Goal: Task Accomplishment & Management: Complete application form

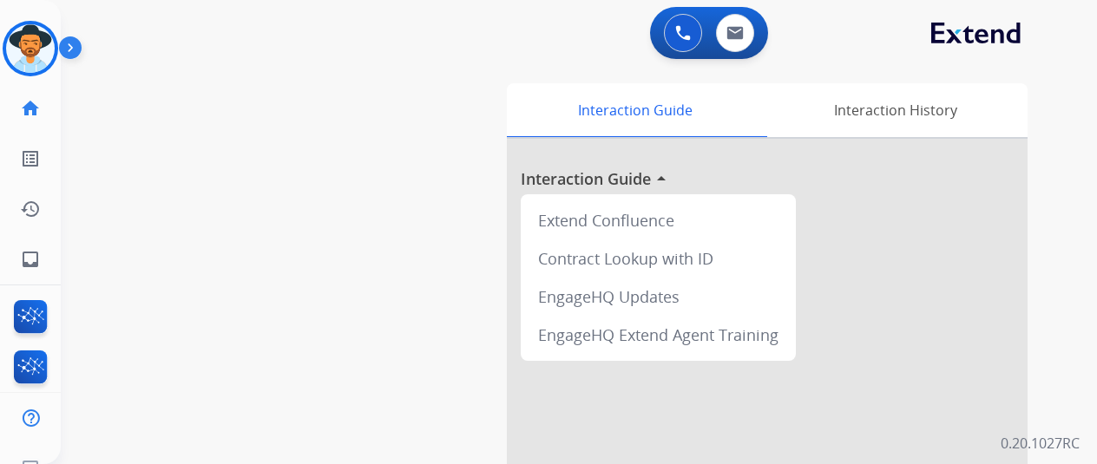
scroll to position [21, 0]
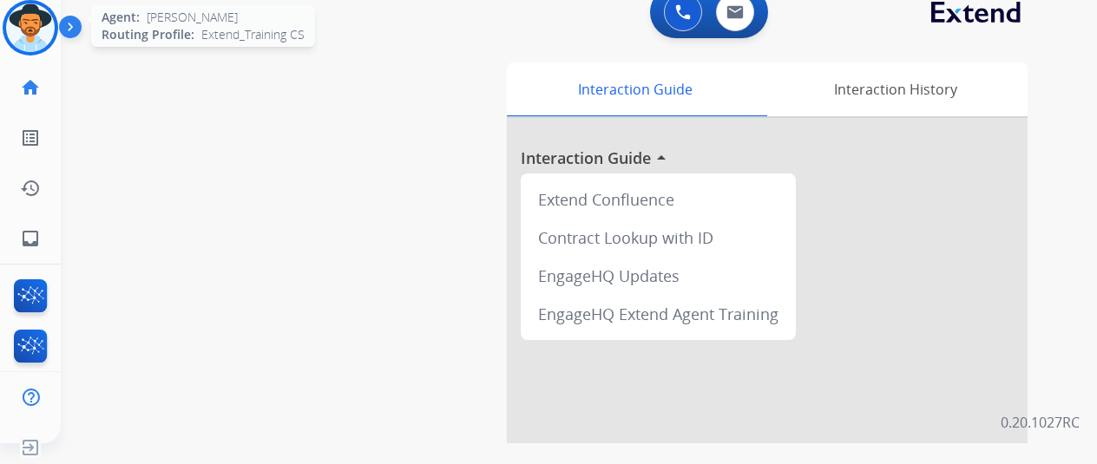
click at [40, 30] on img at bounding box center [30, 27] width 49 height 49
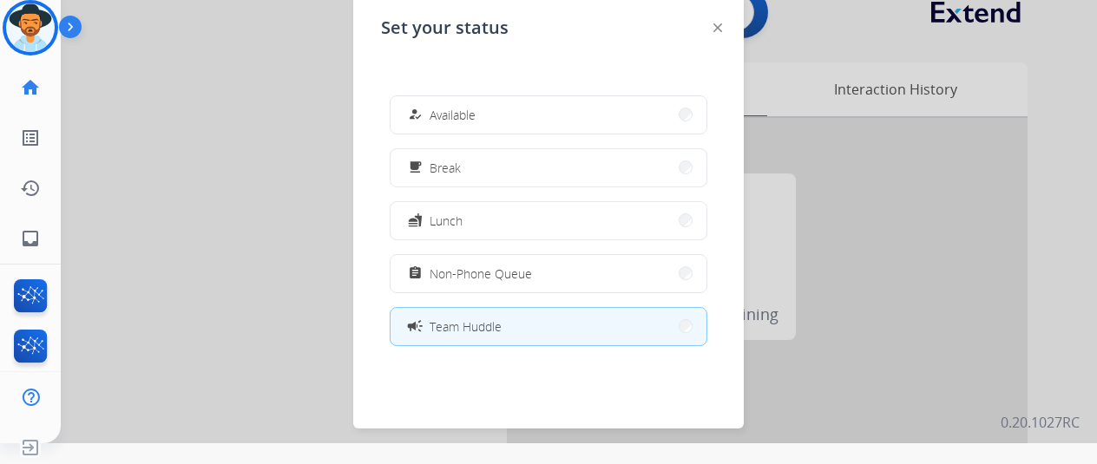
click at [485, 103] on button "how_to_reg Available" at bounding box center [549, 114] width 316 height 37
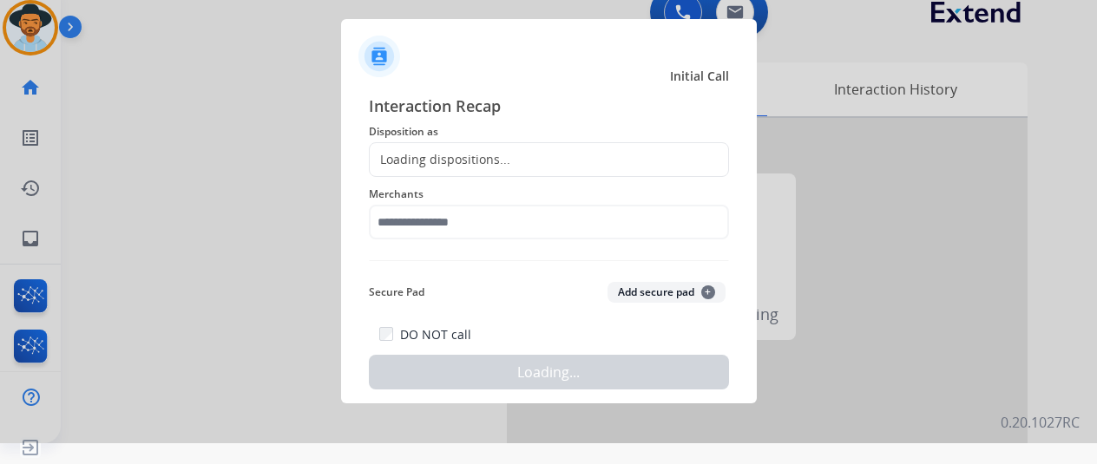
click at [318, 119] on div at bounding box center [548, 211] width 1097 height 464
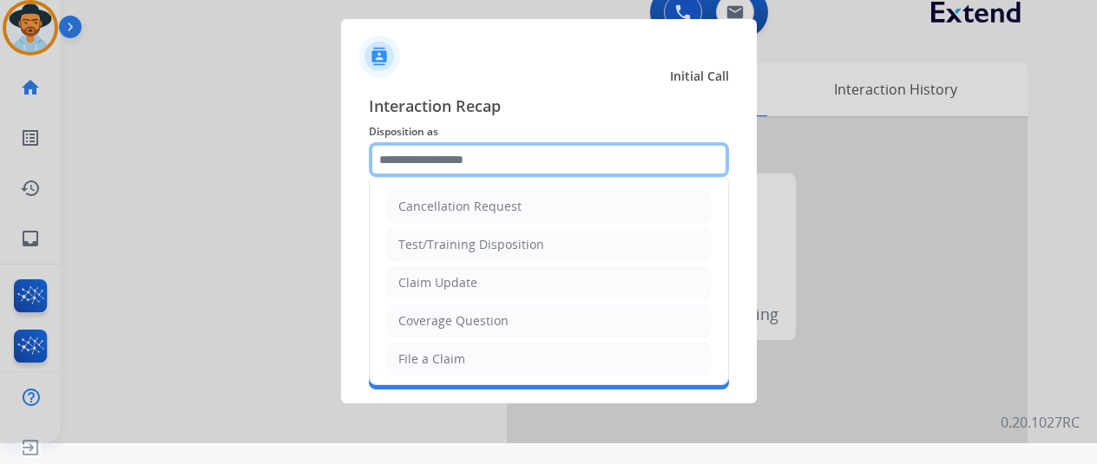
click at [408, 164] on input "text" at bounding box center [549, 159] width 360 height 35
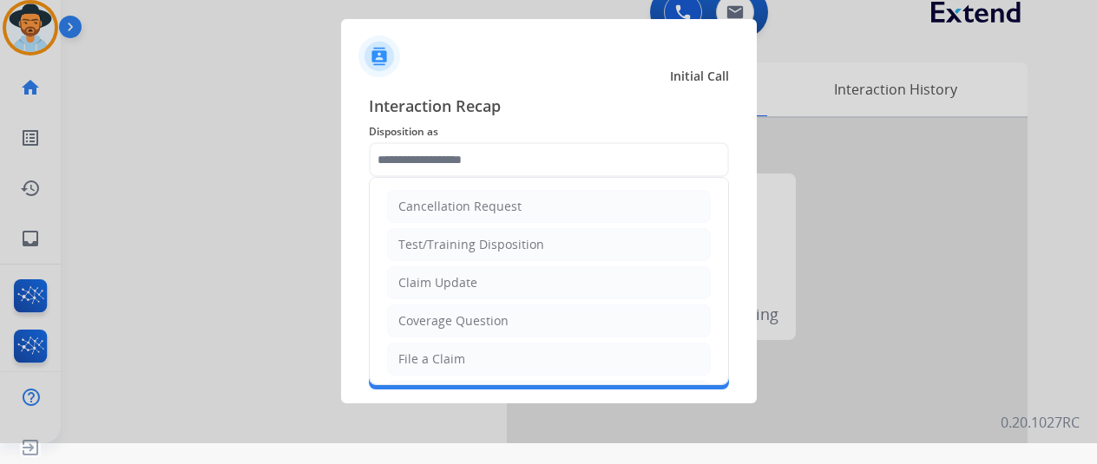
click at [398, 345] on li "File a Claim" at bounding box center [549, 359] width 324 height 33
type input "**********"
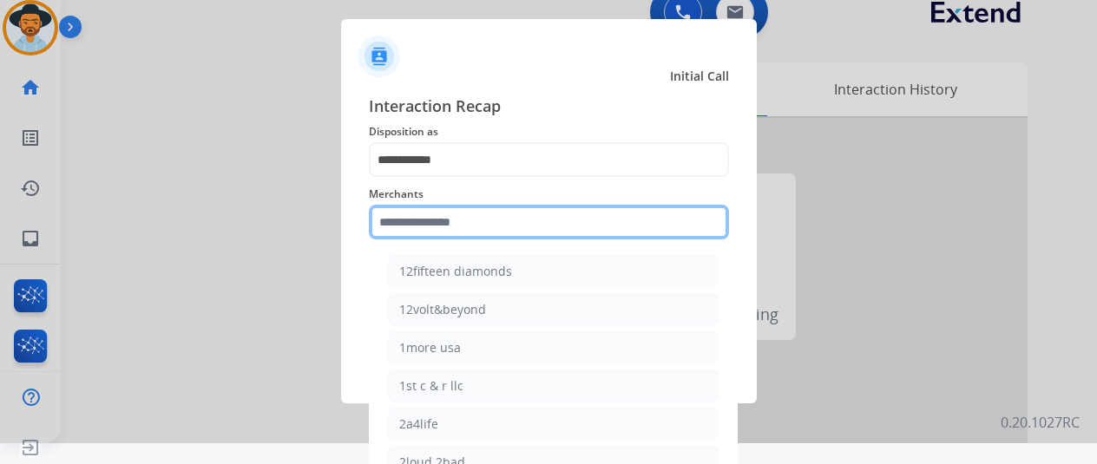
drag, startPoint x: 444, startPoint y: 225, endPoint x: 430, endPoint y: 244, distance: 23.6
click at [442, 227] on input "text" at bounding box center [549, 222] width 360 height 35
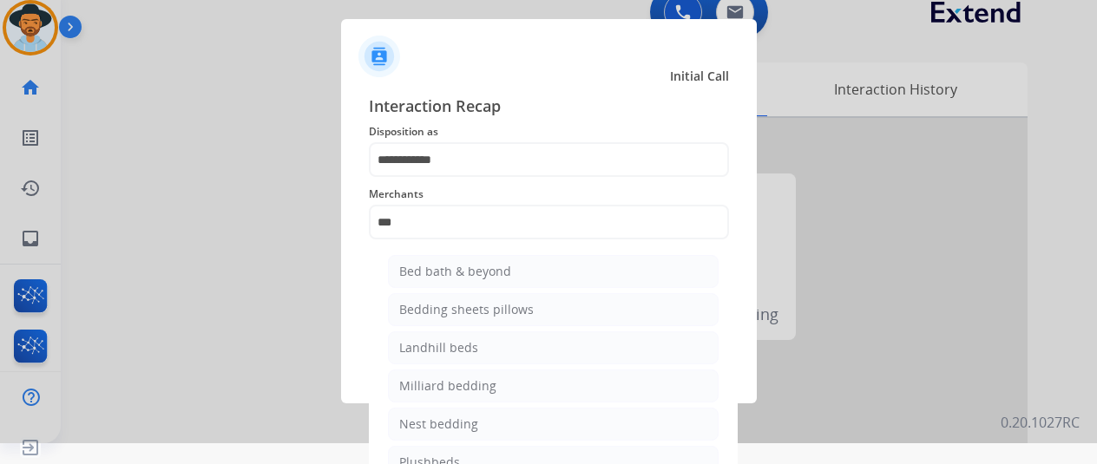
click at [446, 253] on ul "Bed bath & beyond Bedding sheets pillows Landhill beds [PERSON_NAME] bedding Ne…" at bounding box center [553, 391] width 341 height 288
click at [468, 268] on div "**********" at bounding box center [549, 242] width 360 height 296
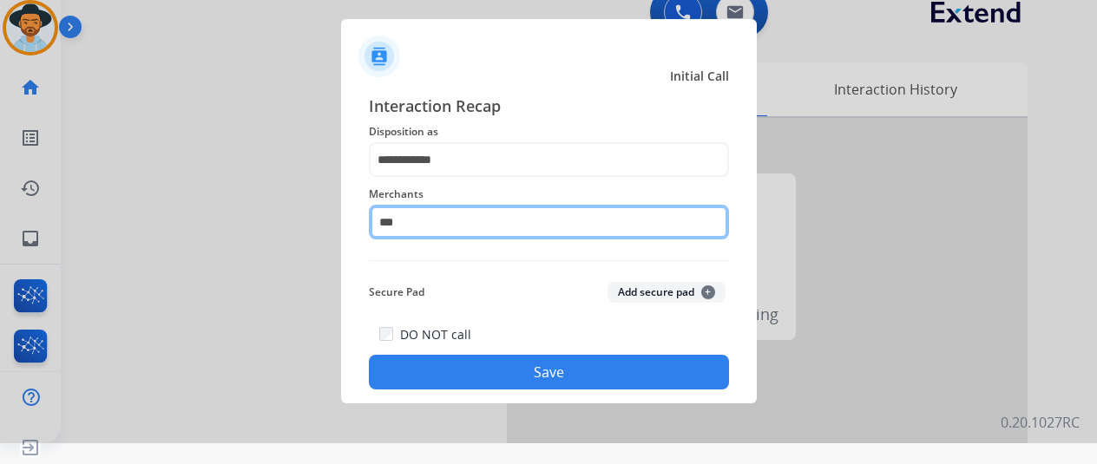
click at [425, 223] on input "***" at bounding box center [549, 222] width 360 height 35
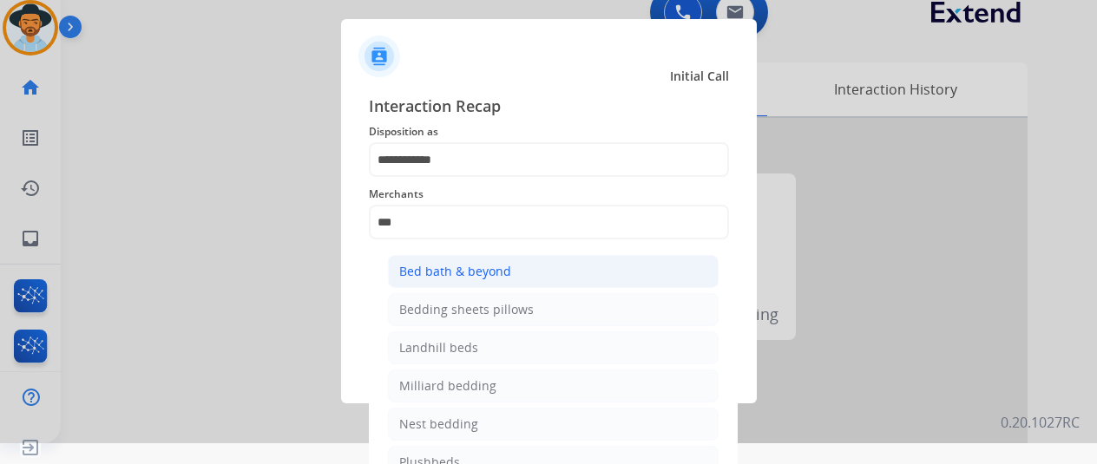
click at [467, 264] on div "Bed bath & beyond" at bounding box center [455, 271] width 112 height 17
type input "**********"
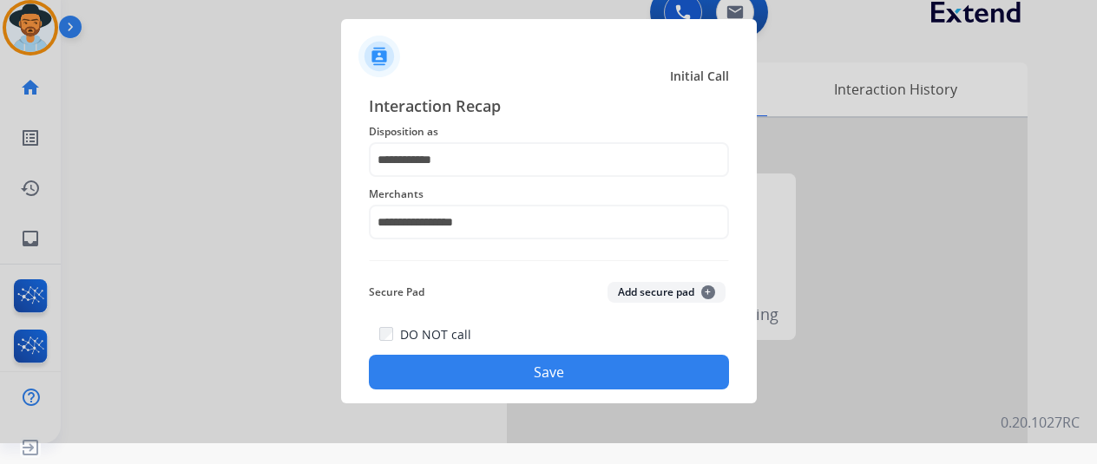
click at [495, 365] on button "Save" at bounding box center [549, 372] width 360 height 35
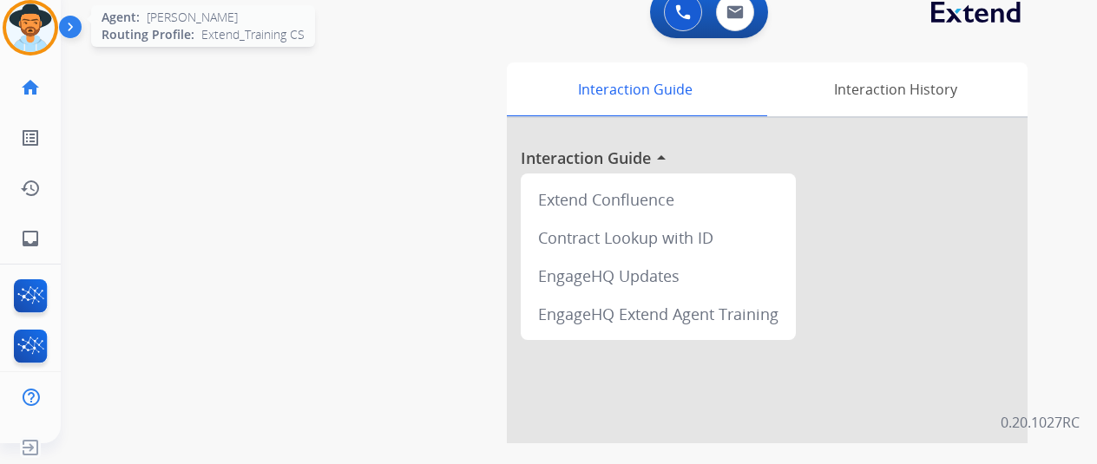
click at [33, 29] on img at bounding box center [30, 27] width 49 height 49
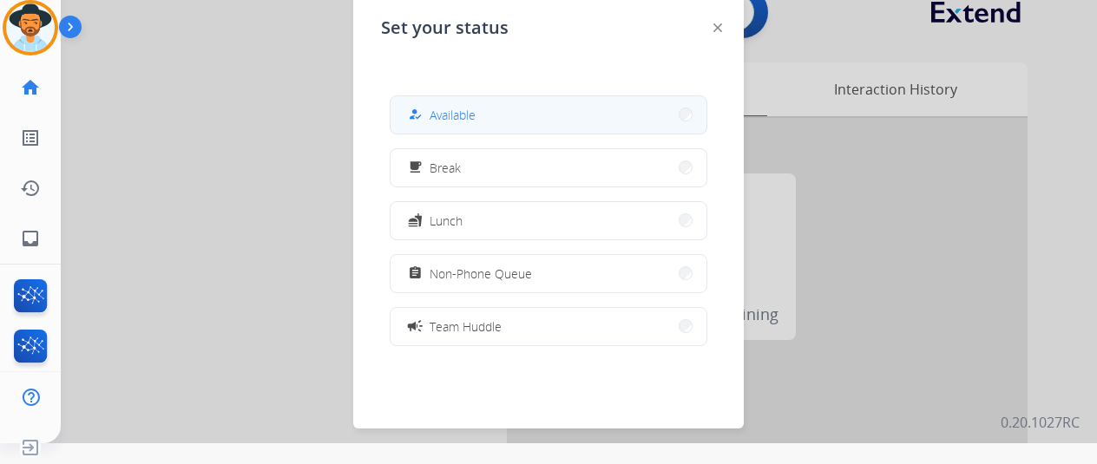
click at [431, 103] on button "how_to_reg Available" at bounding box center [549, 114] width 316 height 37
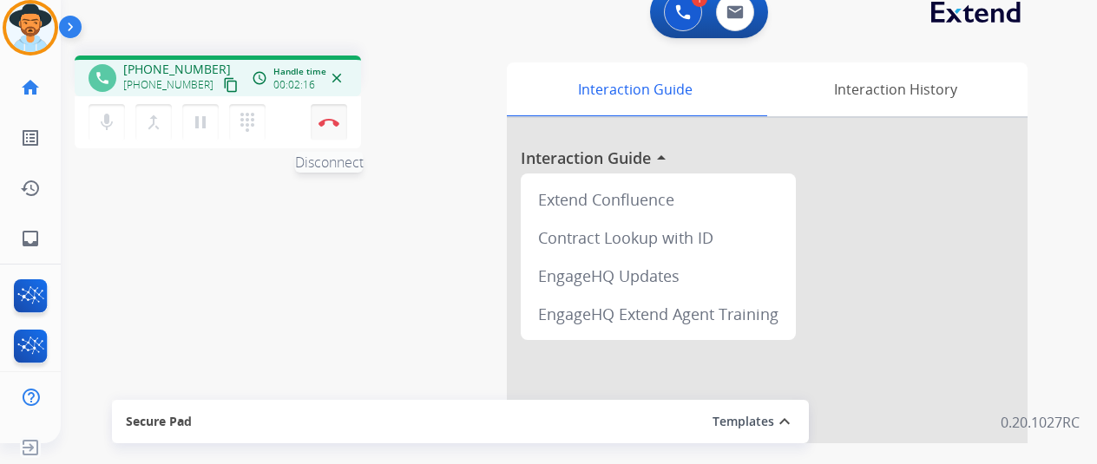
click at [330, 124] on img at bounding box center [329, 122] width 21 height 9
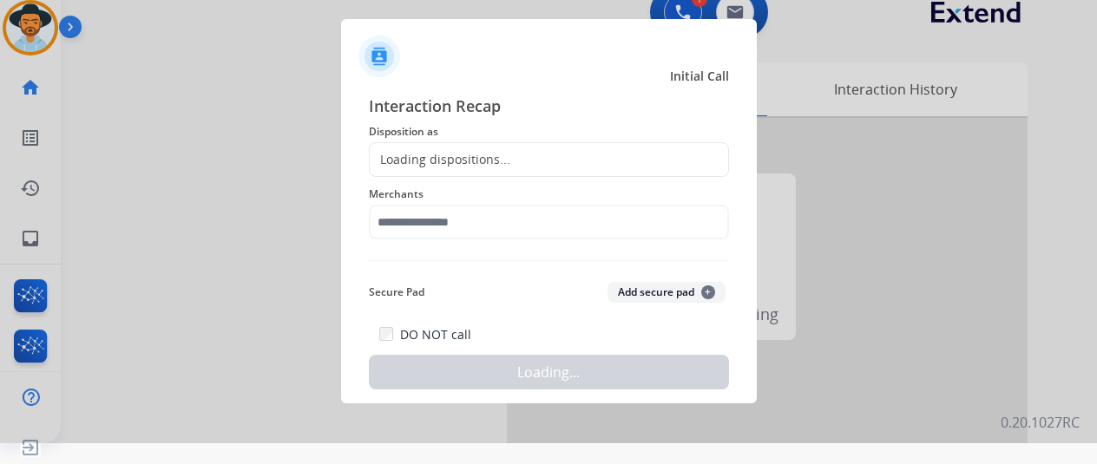
click at [424, 155] on div "Loading dispositions..." at bounding box center [440, 159] width 141 height 17
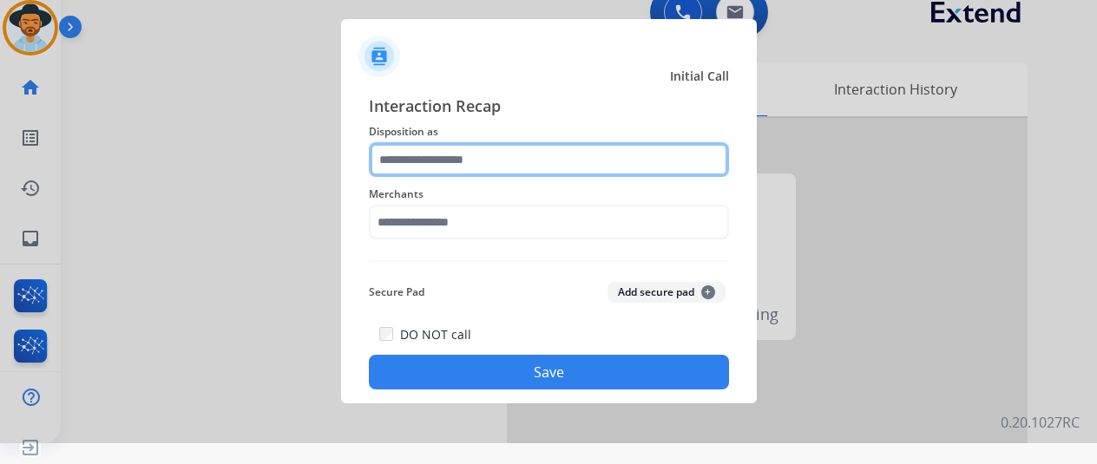
click at [424, 155] on input "text" at bounding box center [549, 159] width 360 height 35
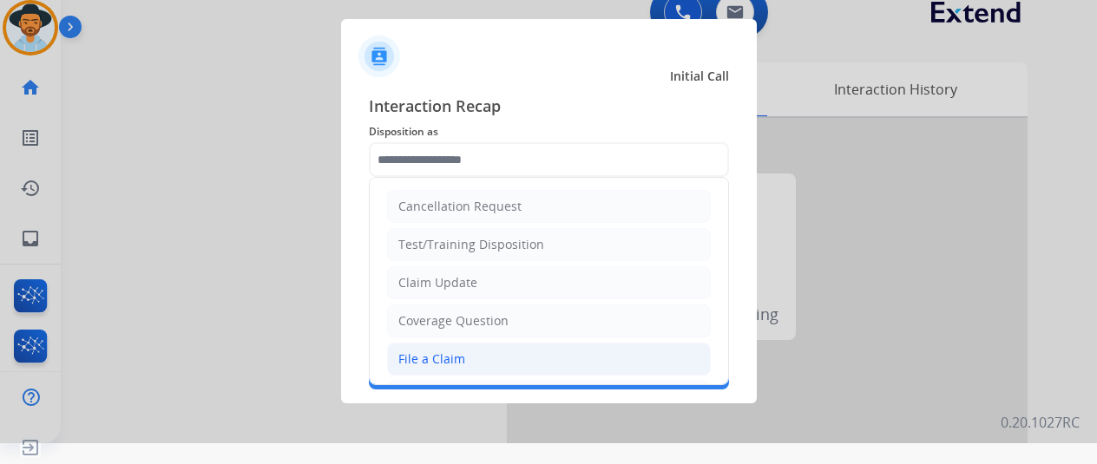
click at [406, 351] on div "File a Claim" at bounding box center [431, 359] width 67 height 17
type input "**********"
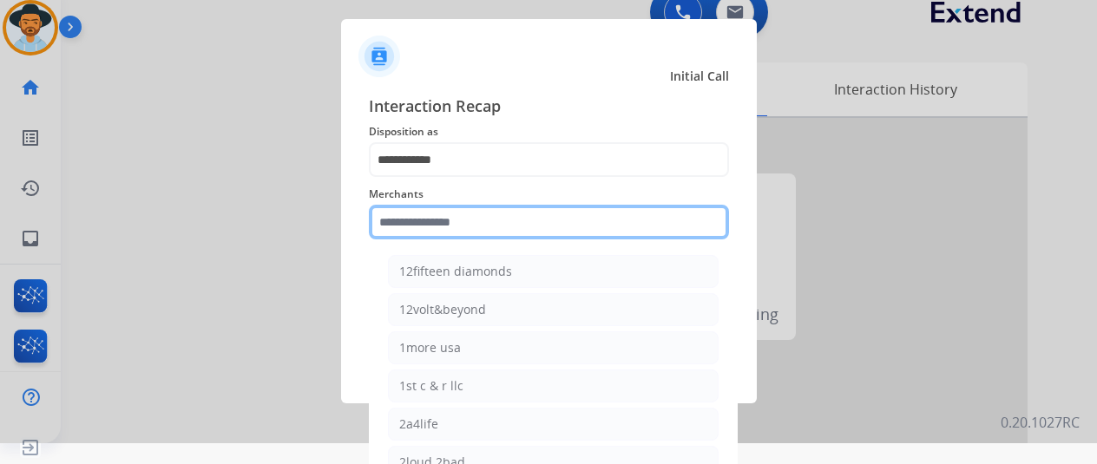
click at [422, 221] on input "text" at bounding box center [549, 222] width 360 height 35
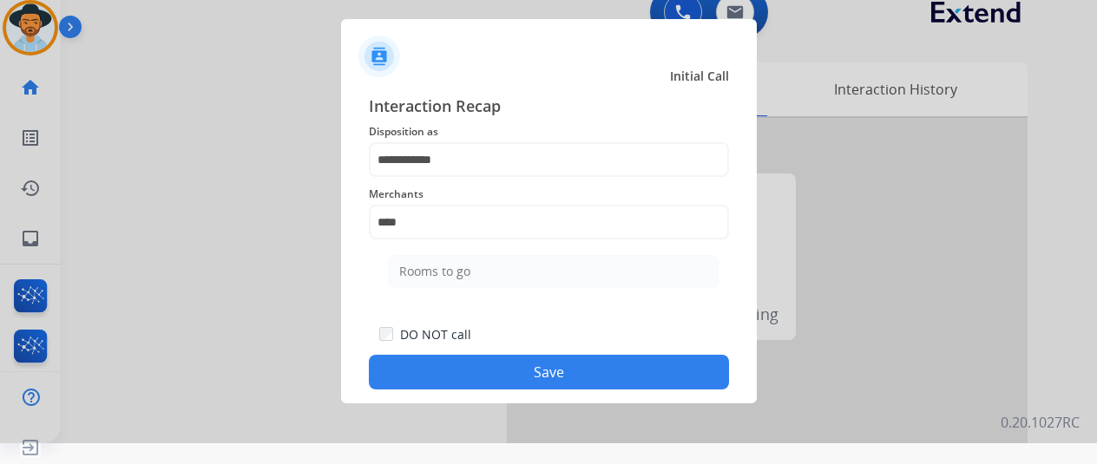
click at [439, 275] on div "Rooms to go" at bounding box center [434, 271] width 71 height 17
type input "**********"
click at [507, 368] on button "Save" at bounding box center [549, 372] width 360 height 35
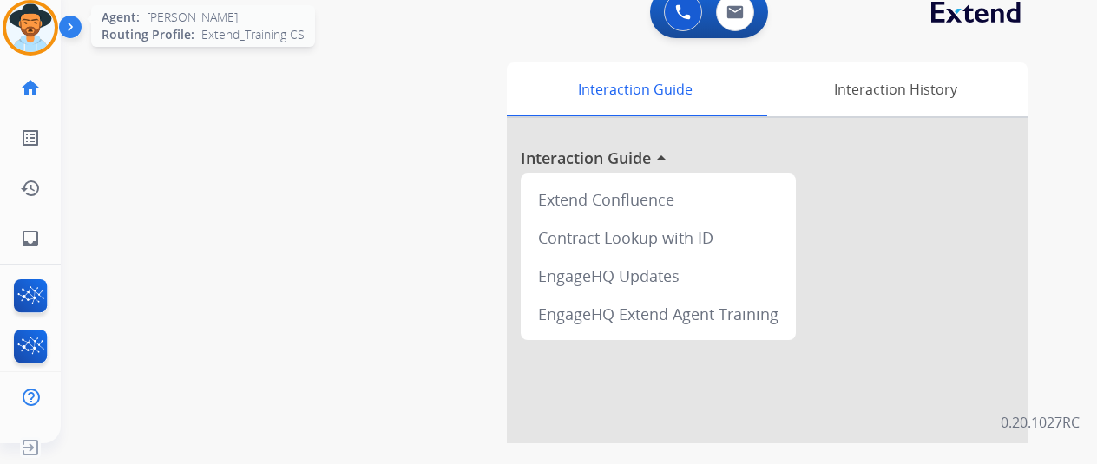
click at [30, 17] on img at bounding box center [30, 27] width 49 height 49
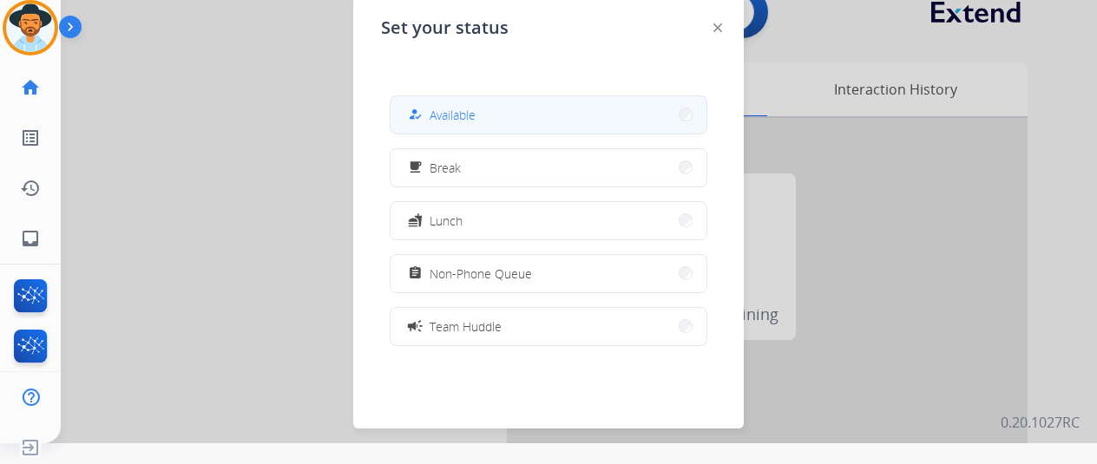
click at [479, 117] on button "how_to_reg Available" at bounding box center [549, 114] width 316 height 37
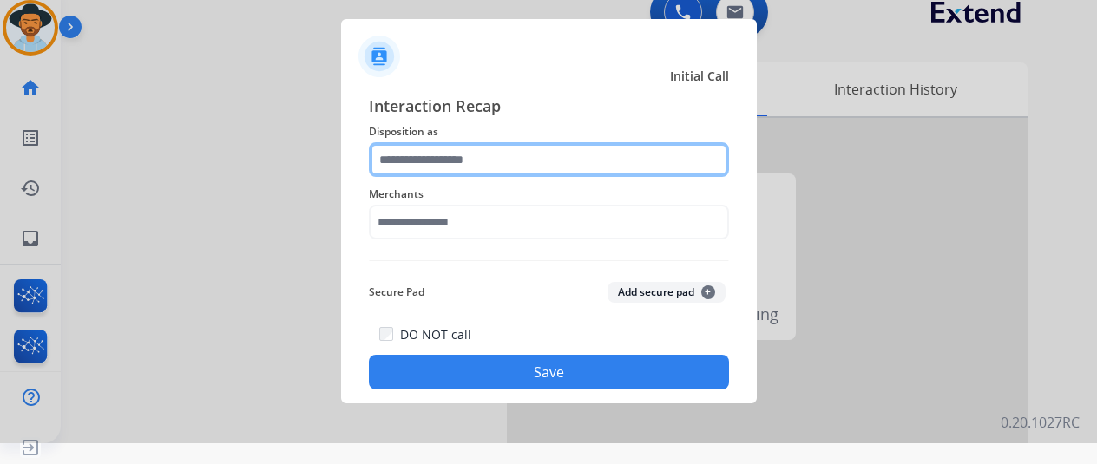
click at [411, 169] on input "text" at bounding box center [549, 159] width 360 height 35
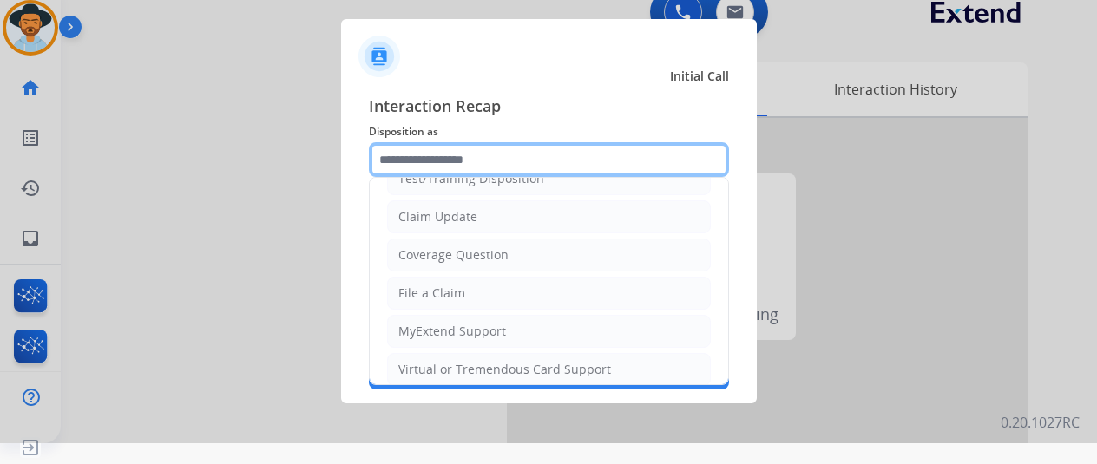
scroll to position [260, 0]
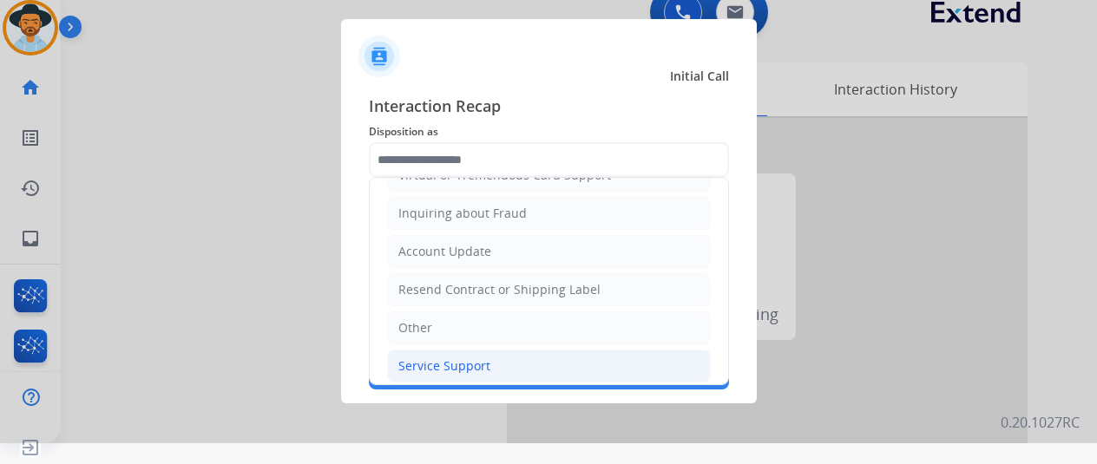
click at [418, 365] on div "Service Support" at bounding box center [444, 366] width 92 height 17
type input "**********"
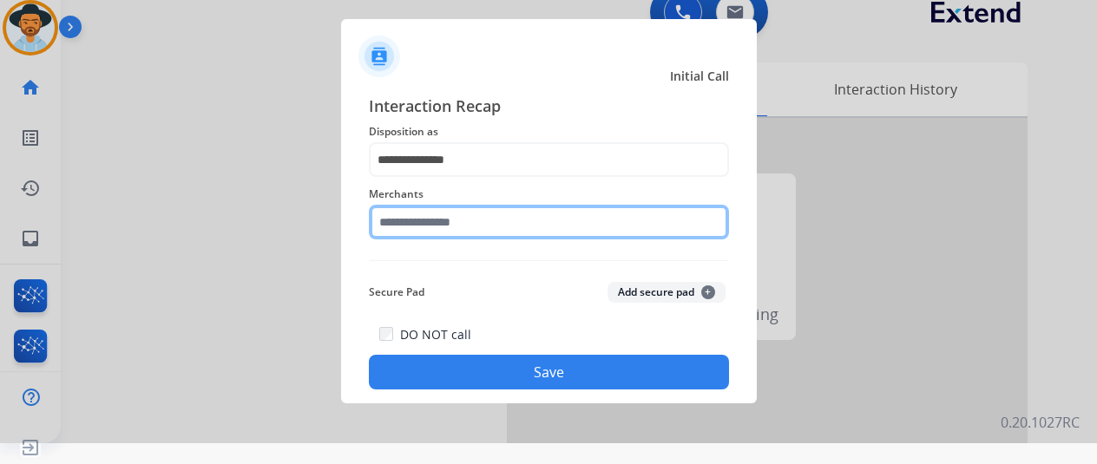
click at [420, 224] on input "text" at bounding box center [549, 222] width 360 height 35
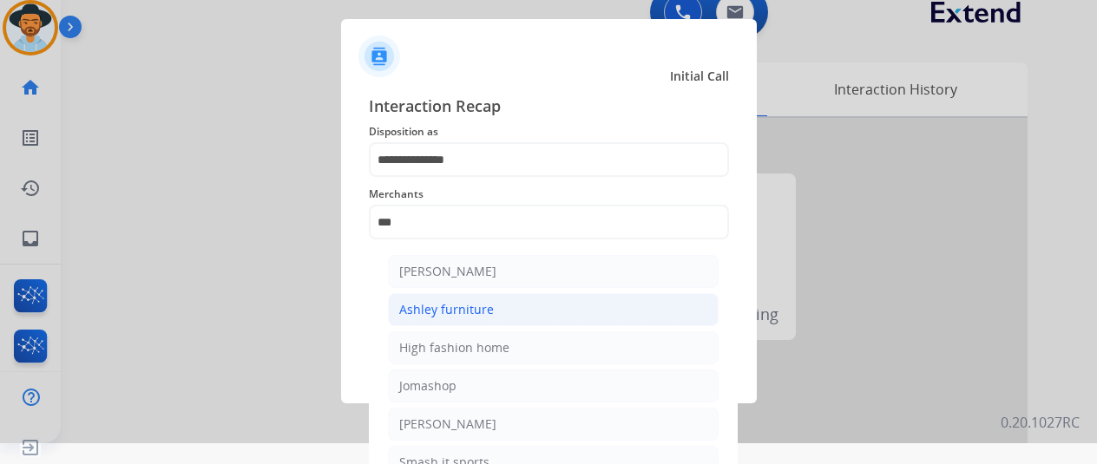
click at [466, 313] on div "Ashley furniture" at bounding box center [446, 309] width 95 height 17
type input "**********"
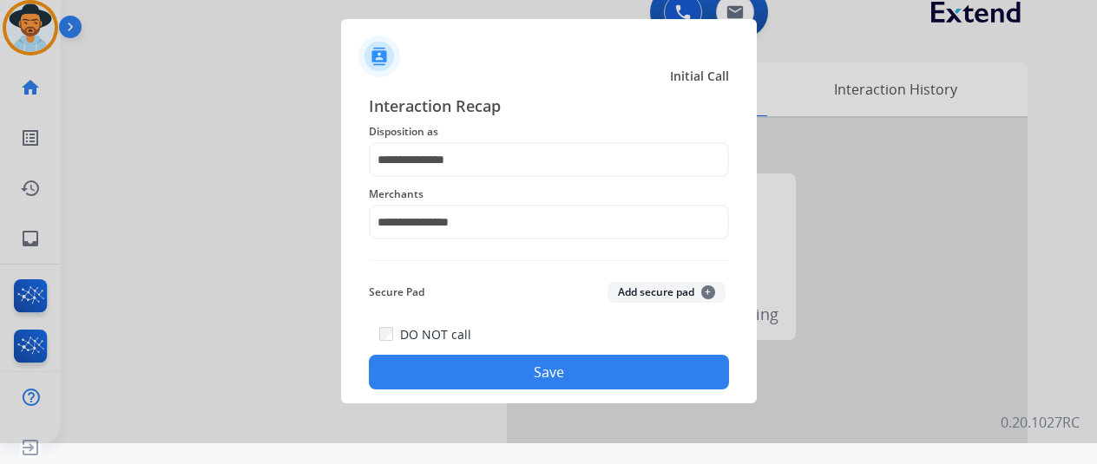
click at [524, 374] on button "Save" at bounding box center [549, 372] width 360 height 35
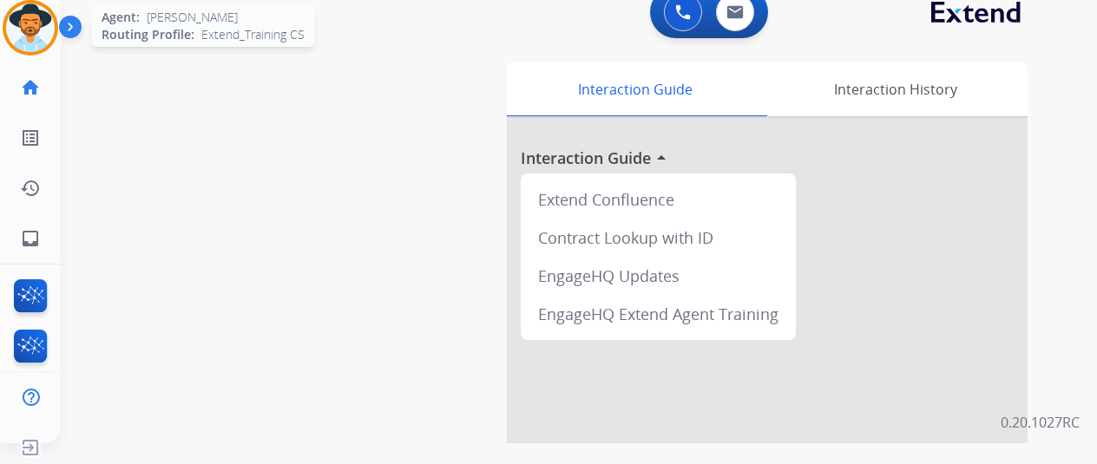
click at [30, 20] on img at bounding box center [30, 27] width 49 height 49
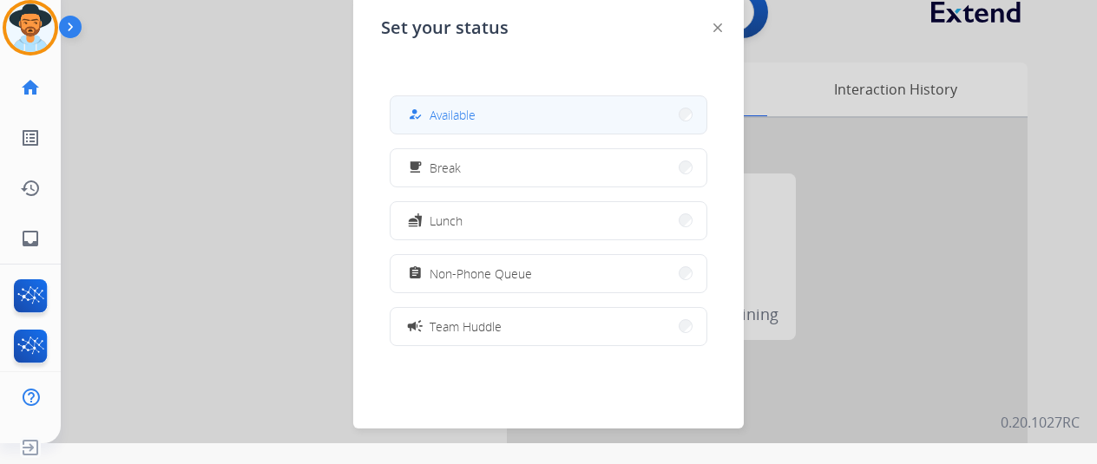
click at [490, 119] on button "how_to_reg Available" at bounding box center [549, 114] width 316 height 37
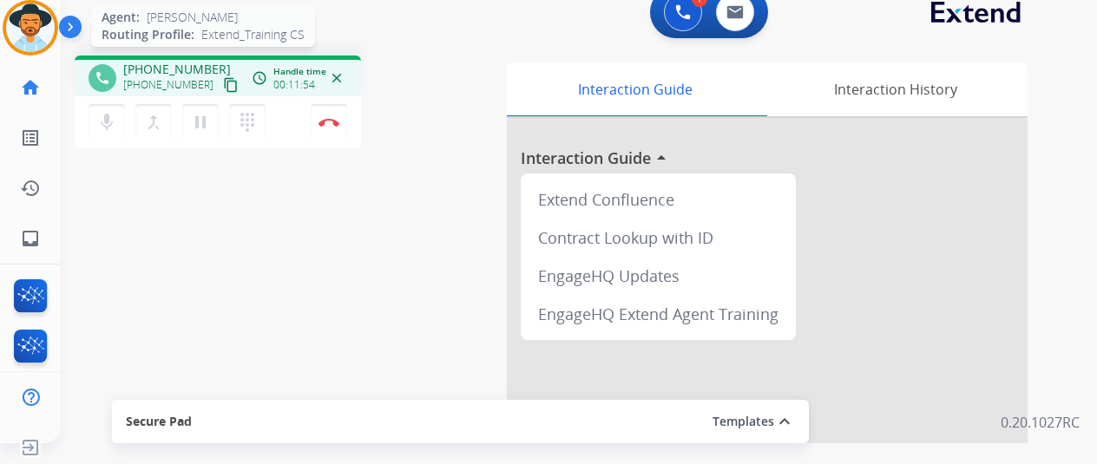
click at [30, 7] on img at bounding box center [30, 27] width 49 height 49
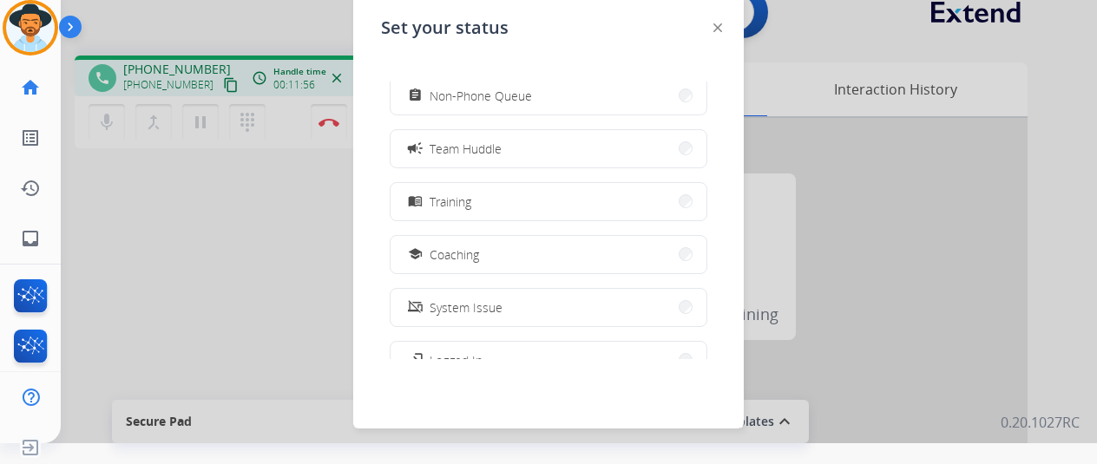
scroll to position [274, 0]
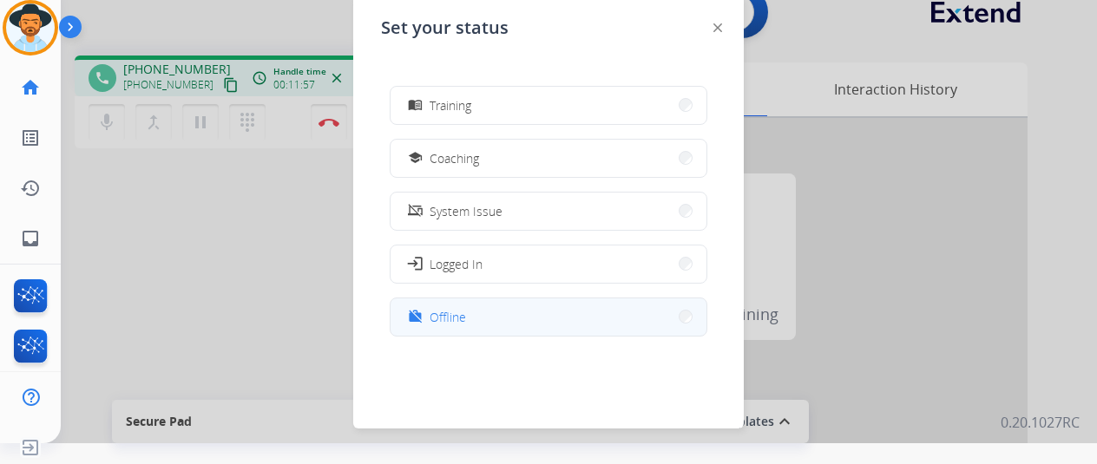
click at [462, 312] on span "Offline" at bounding box center [448, 317] width 36 height 18
